Goal: Task Accomplishment & Management: Use online tool/utility

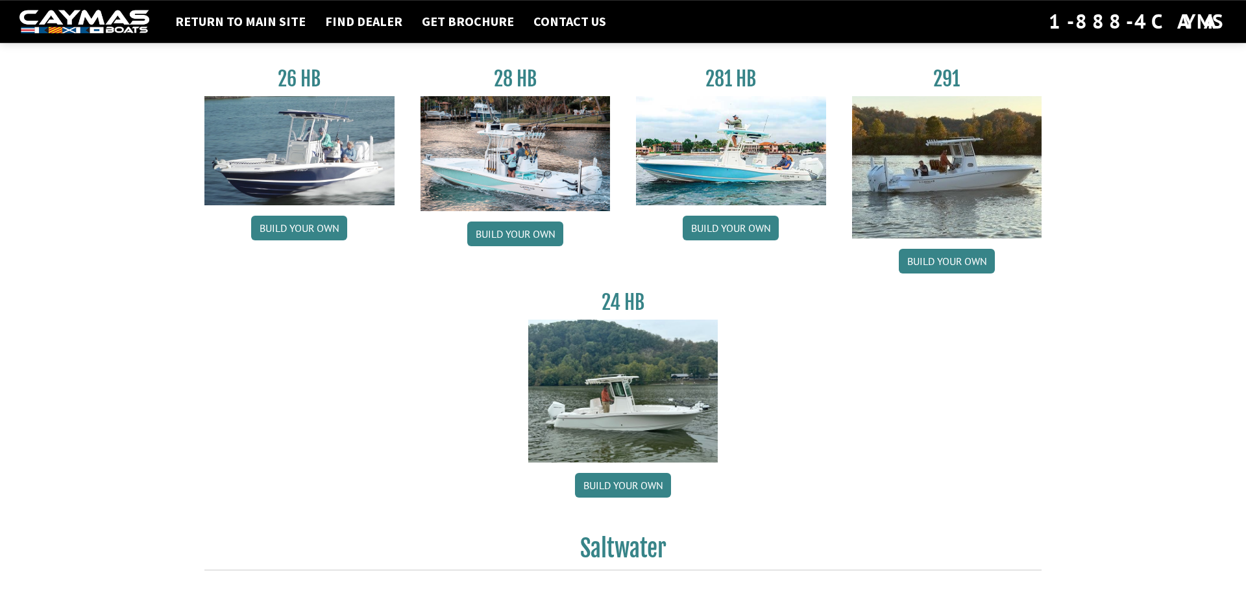
scroll to position [10, 0]
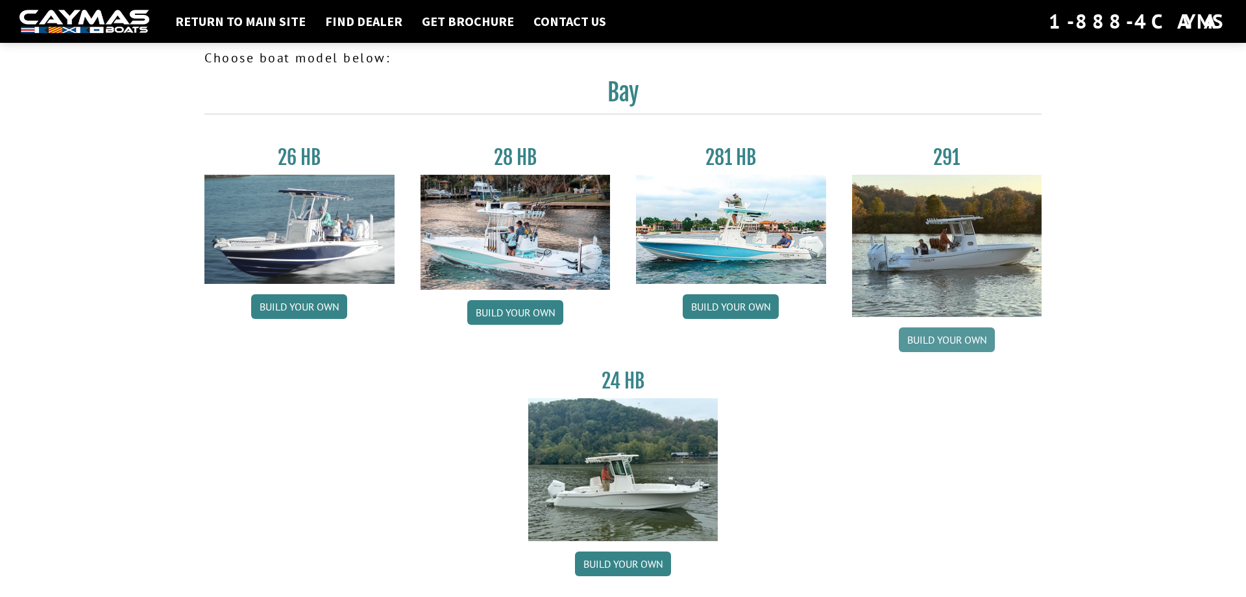
click at [970, 341] on link "Build your own" at bounding box center [947, 339] width 96 height 25
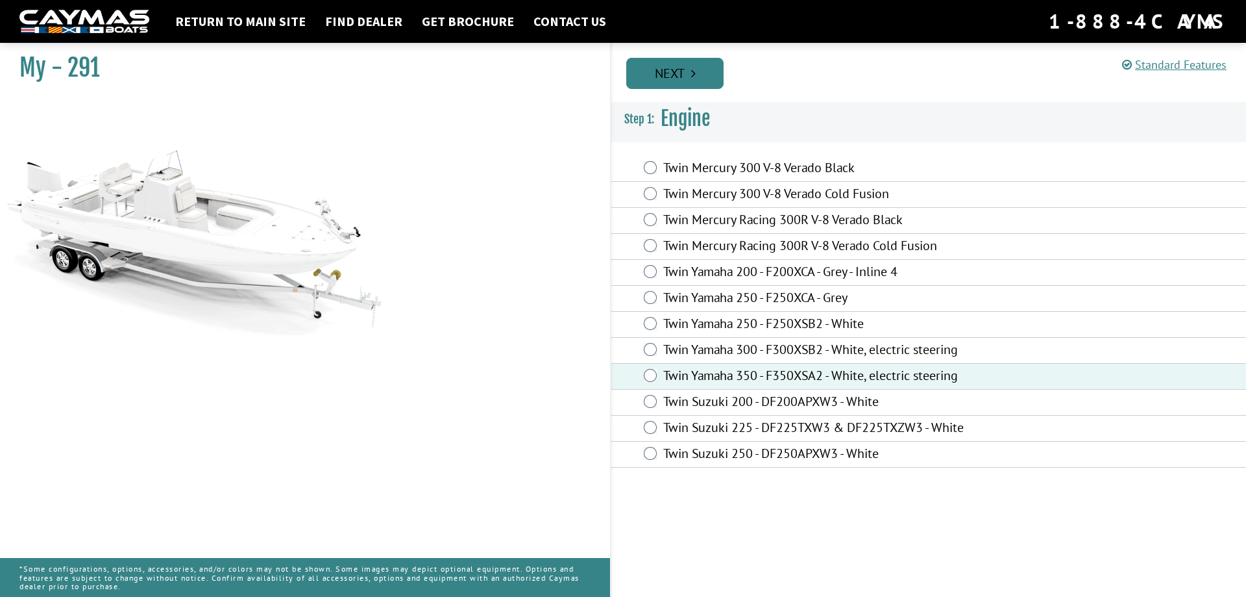
click at [691, 75] on icon "Pagination" at bounding box center [693, 73] width 5 height 13
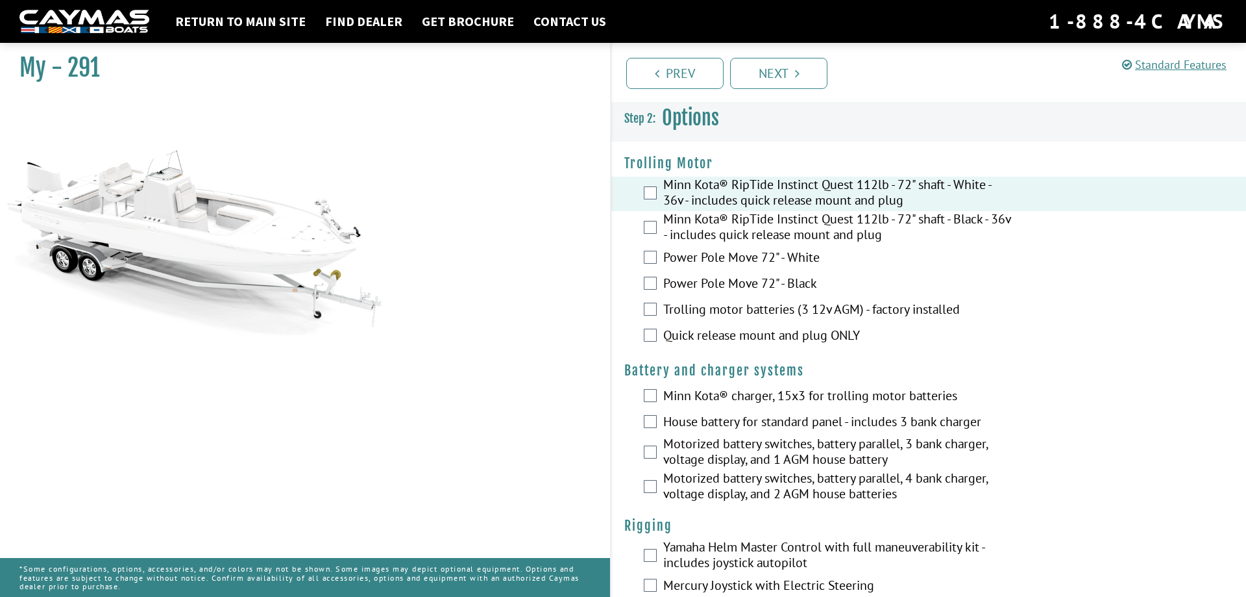
click at [660, 225] on div "Minn Kota® RipTide Instinct Quest 112lb - 72" shaft - Black - 36v - includes qu…" at bounding box center [929, 228] width 635 height 34
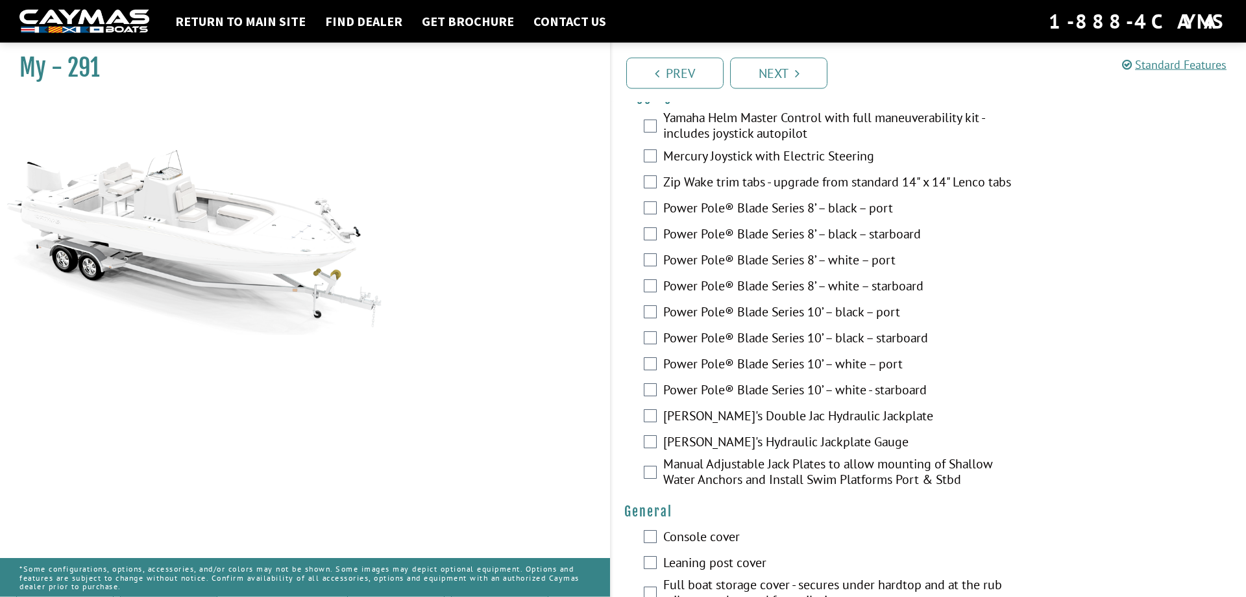
scroll to position [464, 0]
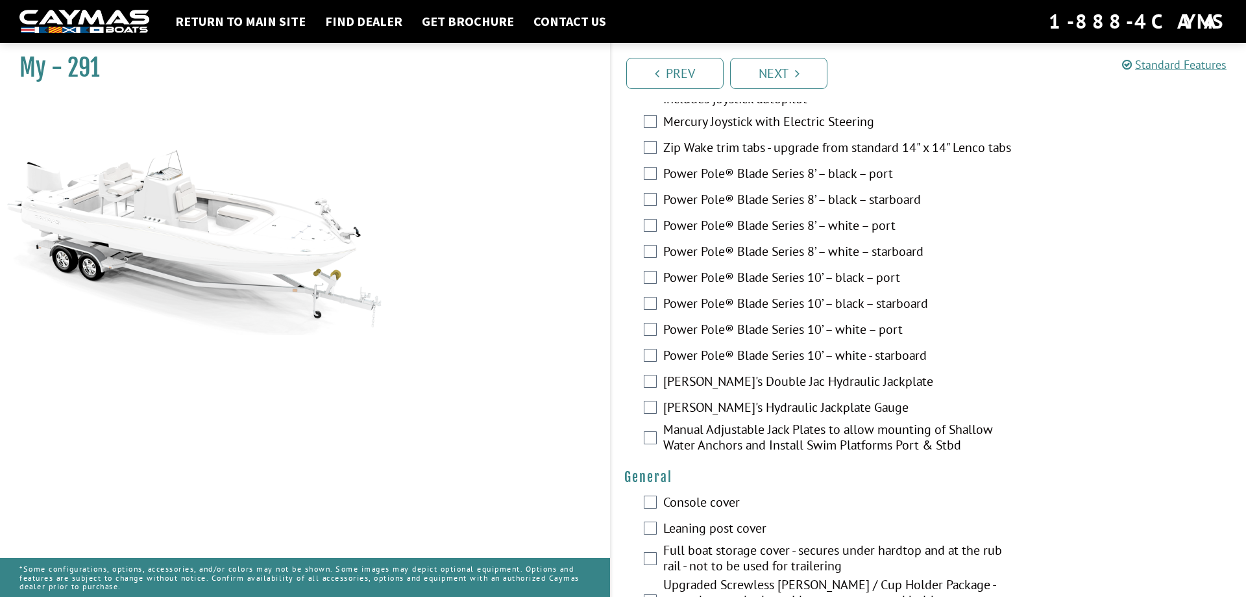
click at [262, 32] on nav "Return to main site Find Dealer Get Brochure Contact Us 1-888-4CAYMAS" at bounding box center [623, 21] width 1208 height 29
click at [274, 23] on link "Return to main site" at bounding box center [240, 21] width 143 height 17
